Goal: Task Accomplishment & Management: Complete application form

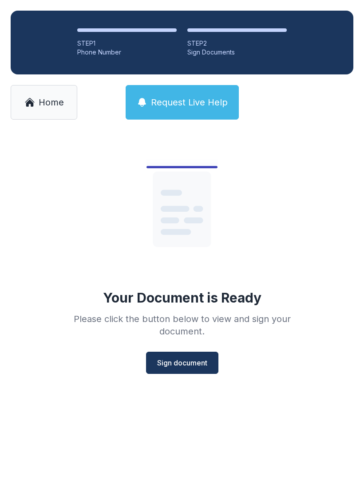
click at [162, 94] on button "Request Live Help" at bounding box center [181, 102] width 113 height 35
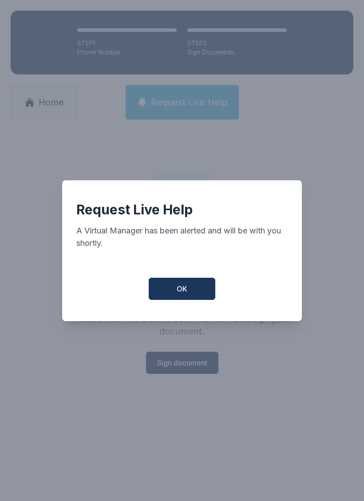
click at [171, 299] on button "OK" at bounding box center [182, 289] width 67 height 22
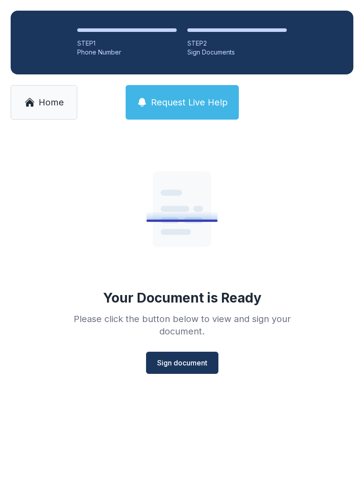
click at [33, 100] on icon at bounding box center [29, 102] width 11 height 11
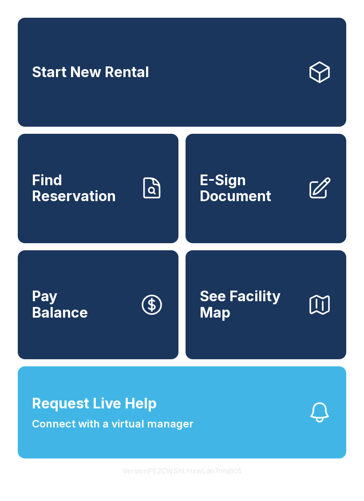
click at [250, 197] on span "E-Sign Document" at bounding box center [250, 188] width 100 height 32
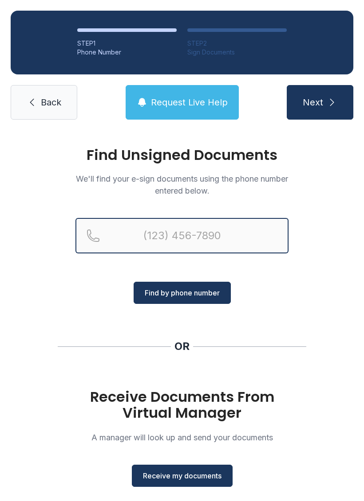
click at [161, 227] on input "Reservation phone number" at bounding box center [181, 235] width 213 height 35
type input "[PHONE_NUMBER]"
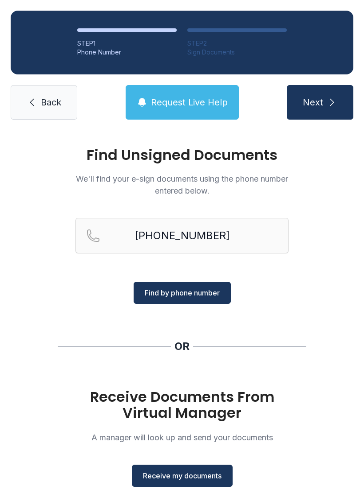
click at [204, 288] on span "Find by phone number" at bounding box center [182, 293] width 75 height 11
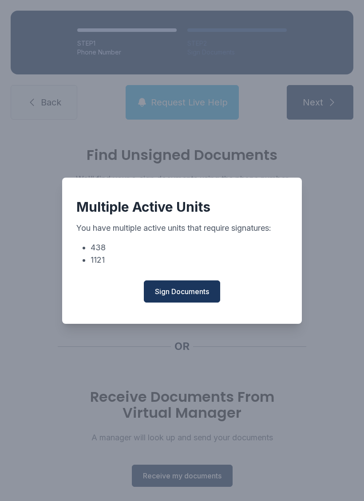
click at [190, 286] on button "Sign Documents" at bounding box center [182, 292] width 76 height 22
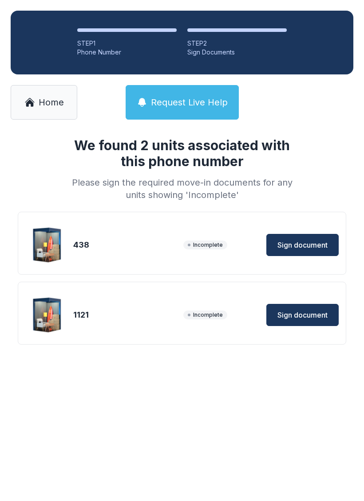
click at [316, 247] on span "Sign document" at bounding box center [302, 245] width 50 height 11
click at [32, 98] on icon at bounding box center [29, 102] width 11 height 11
